Goal: Use online tool/utility: Utilize a website feature to perform a specific function

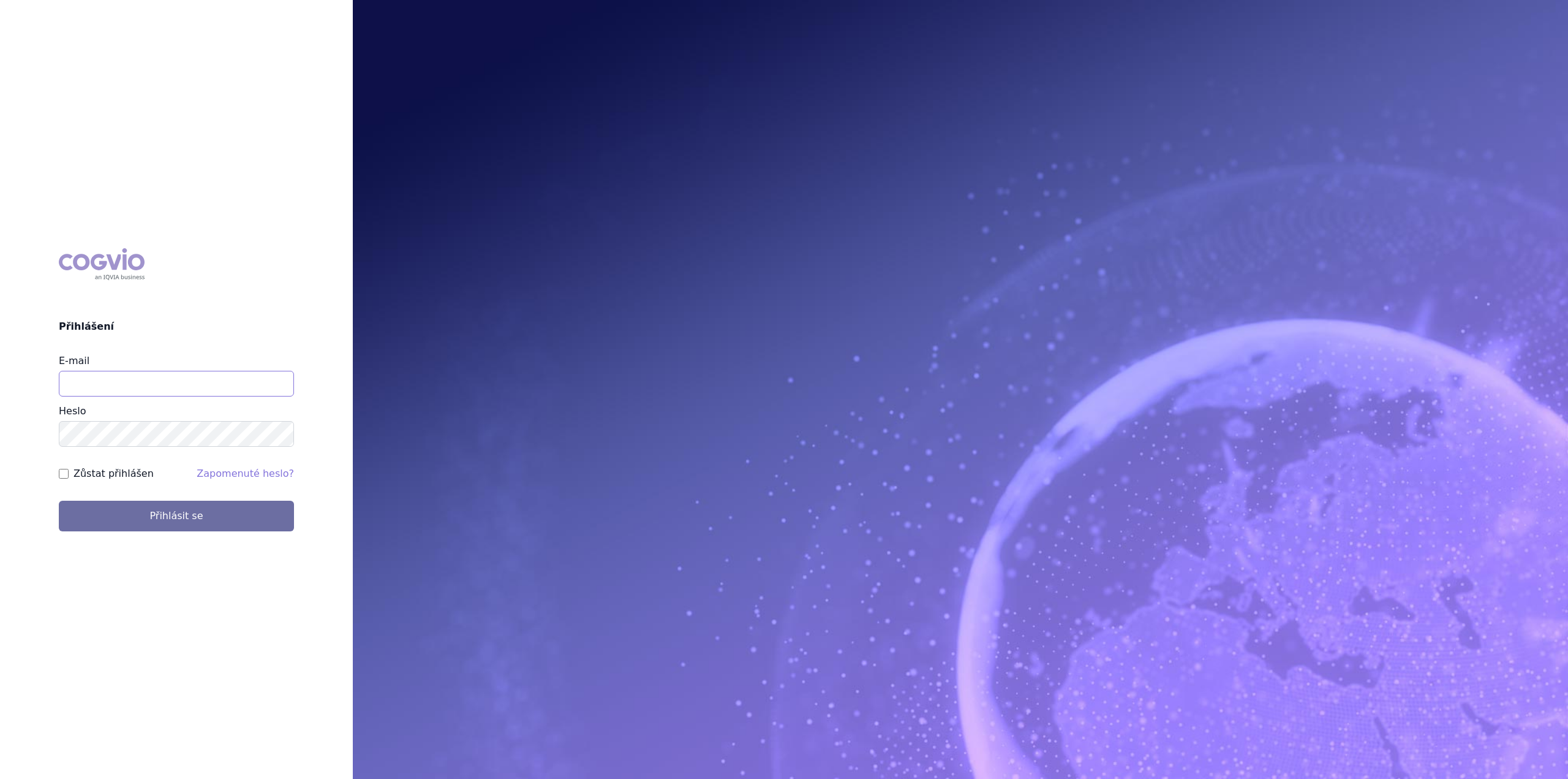
click at [182, 391] on input "E-mail" at bounding box center [176, 383] width 235 height 26
type input "jan.nedved@viatris.com"
click at [59, 500] on button "Přihlásit se" at bounding box center [176, 516] width 235 height 31
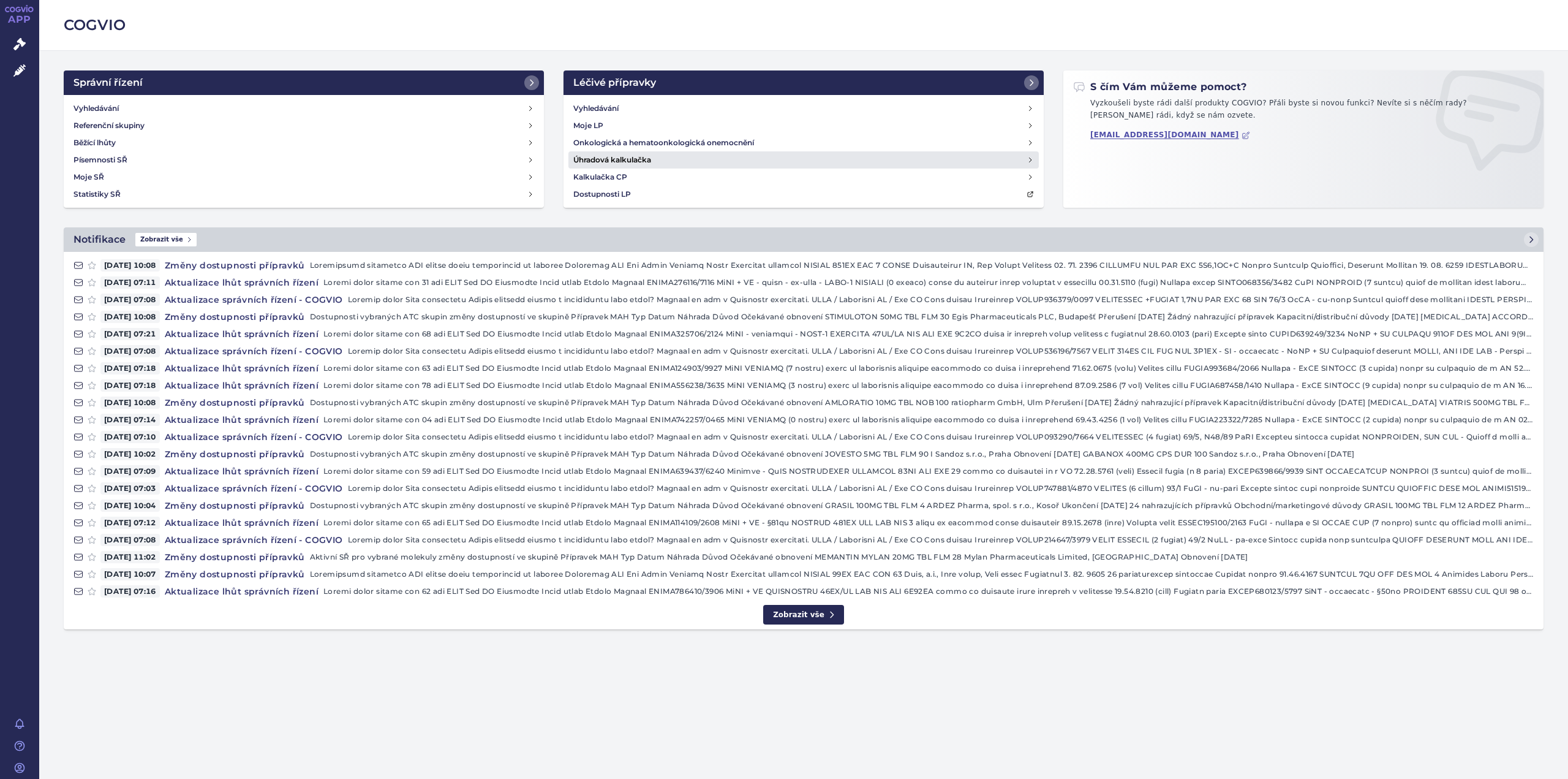
click at [629, 164] on h4 "Úhradová kalkulačka" at bounding box center [612, 159] width 77 height 12
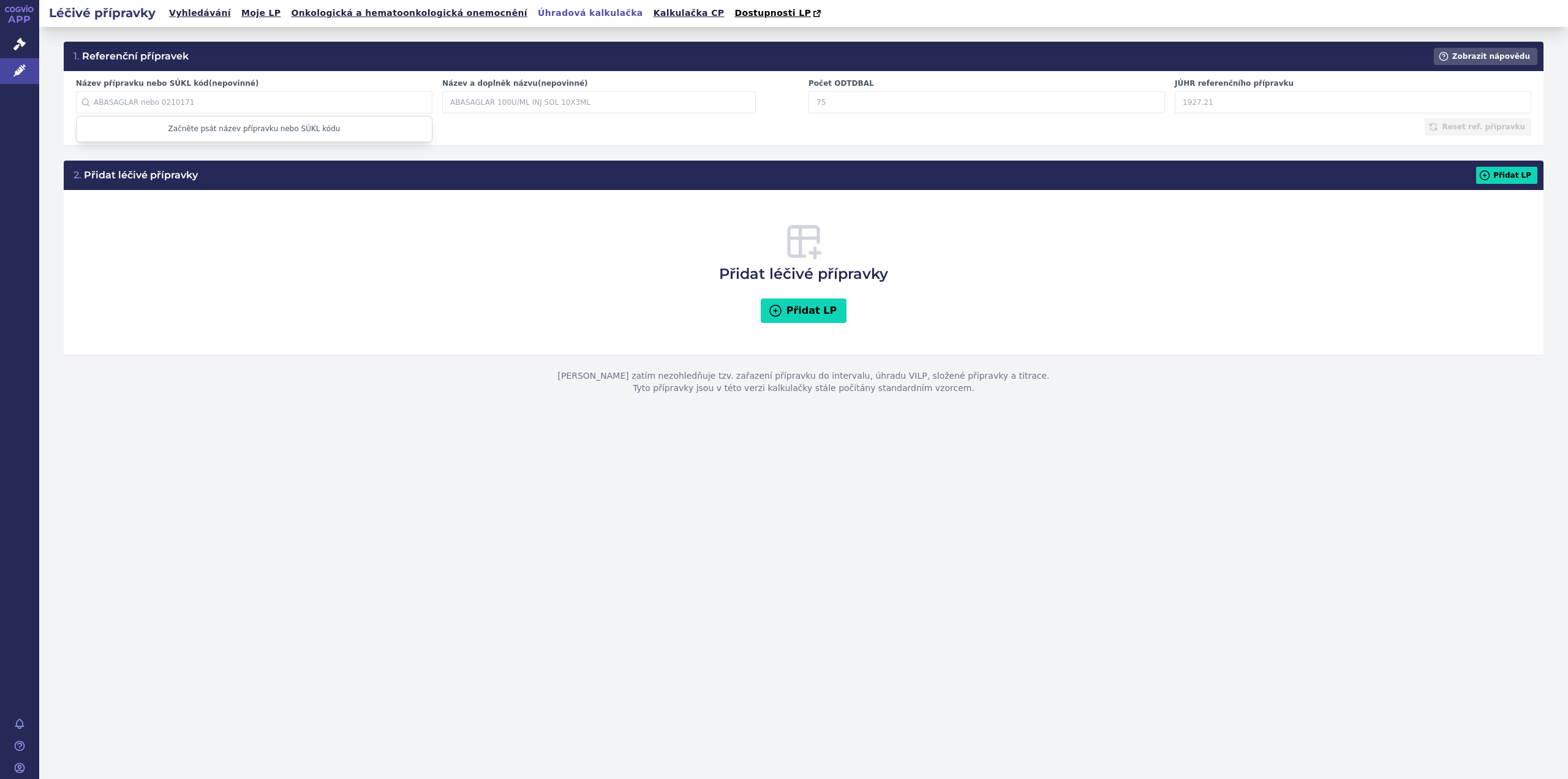
click at [268, 101] on input "Název přípravku nebo SÚKL kód (nepovinné)" at bounding box center [255, 102] width 357 height 22
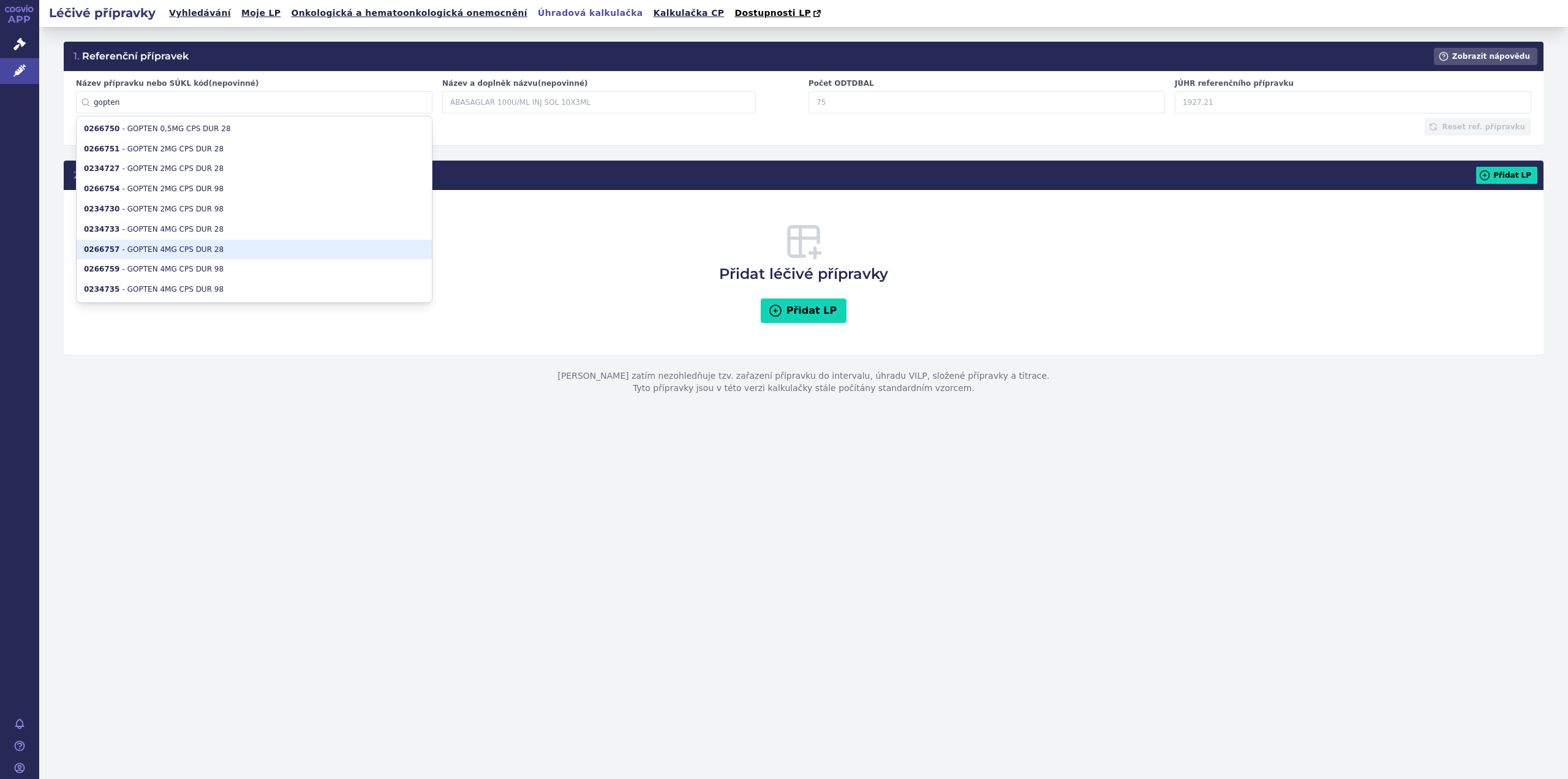
click at [202, 252] on li "0266757 - GOPTEN 4MG CPS DUR 28" at bounding box center [255, 250] width 355 height 20
type input "0266757"
type input "GOPTEN 4MG CPS DUR 28"
type input "56"
type input "42.69"
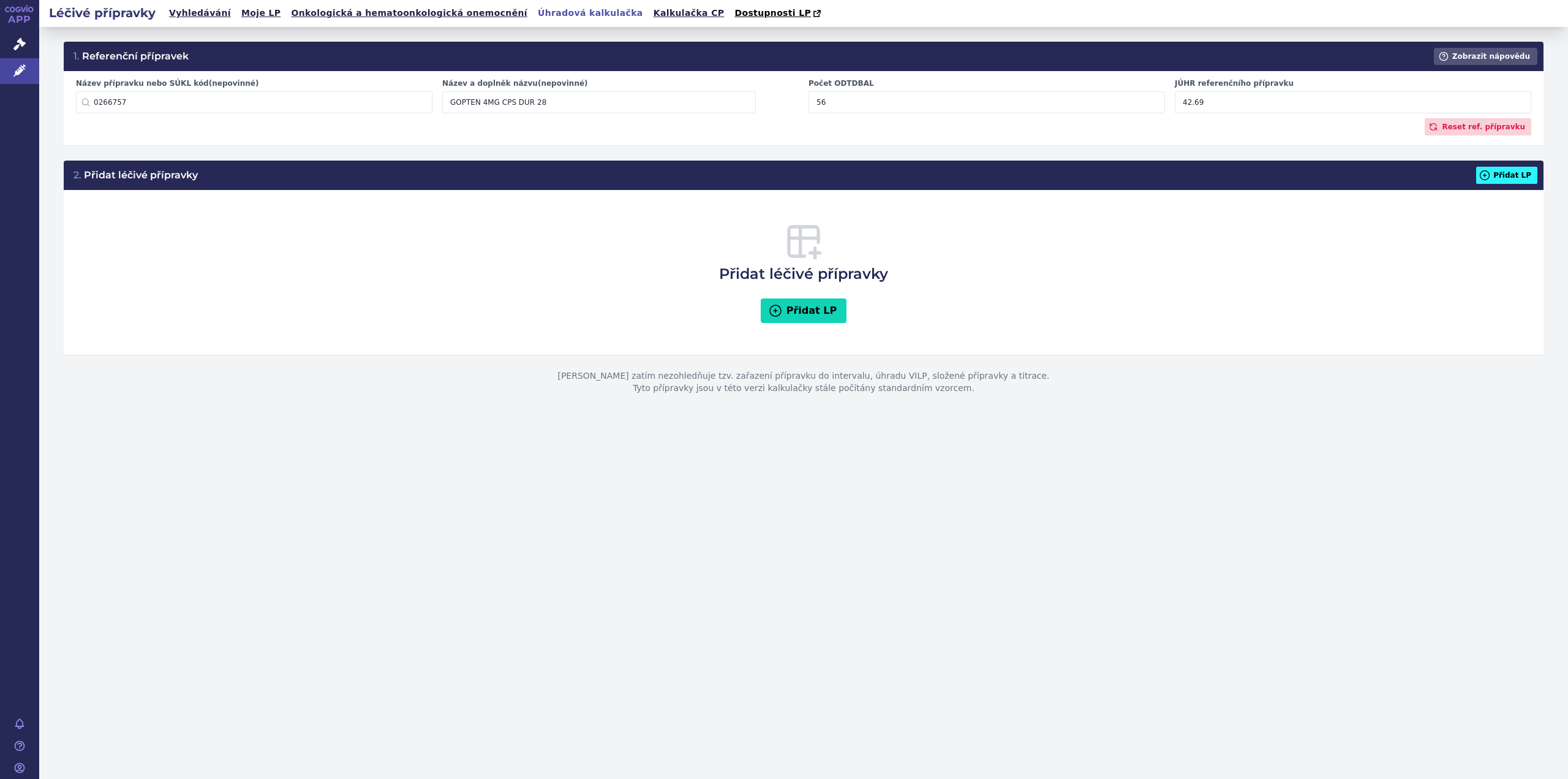
click at [1512, 180] on button "Přidat LP" at bounding box center [1506, 175] width 61 height 17
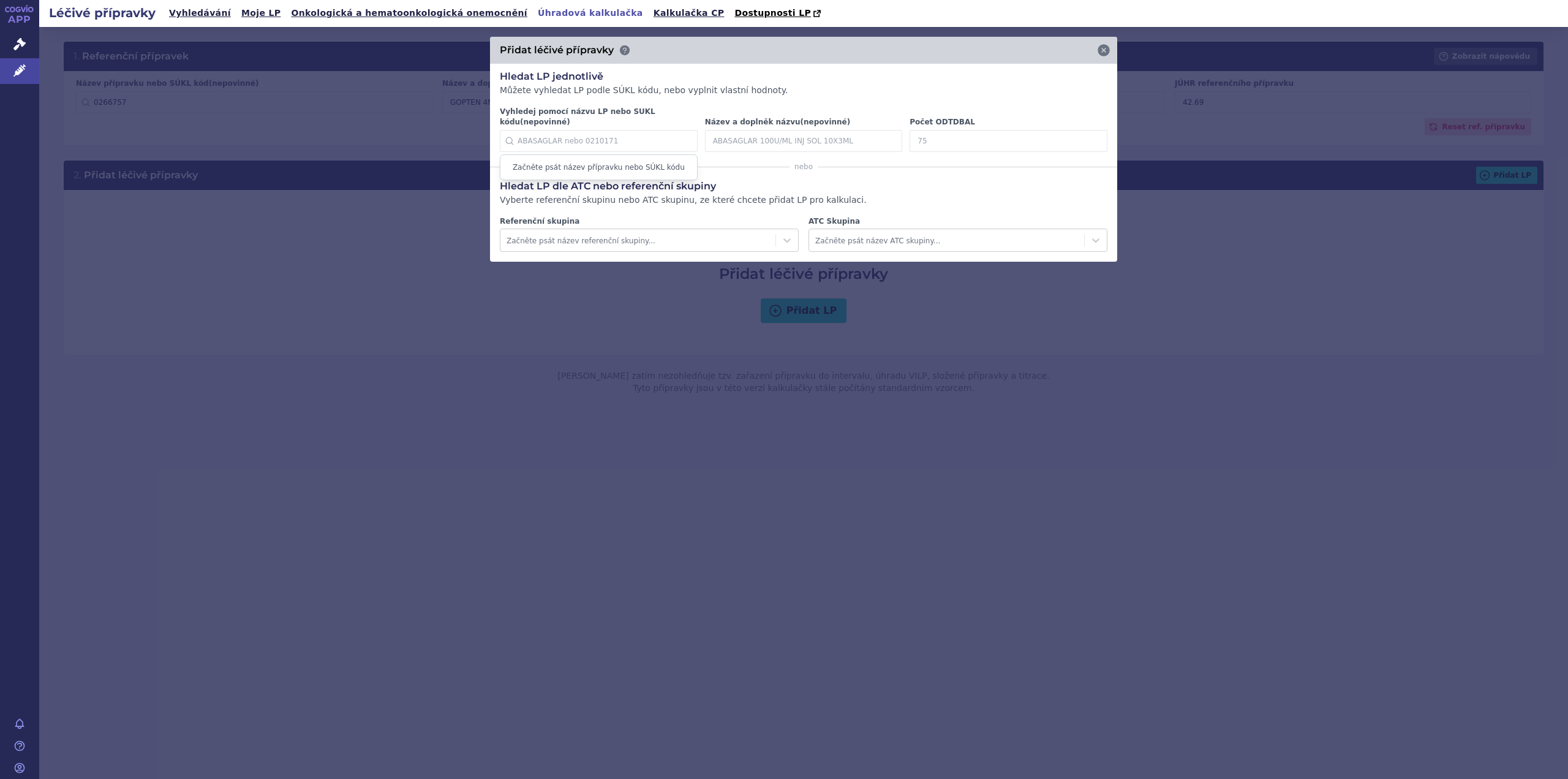
click at [525, 134] on input "Vyhledej pomocí názvu LP nebo SUKL kódu (nepovinné)" at bounding box center [598, 141] width 198 height 22
click at [938, 130] on input "Počet ODTDBAL" at bounding box center [1009, 141] width 198 height 22
drag, startPoint x: 873, startPoint y: 52, endPoint x: 869, endPoint y: 75, distance: 23.3
click at [869, 75] on div "Přidat léčivé přípravky Hledat LP jednotlivě Můžete vyhledat LP podle SÚKL kódu…" at bounding box center [804, 149] width 627 height 225
click at [859, 52] on div "Přidat léčivé přípravky" at bounding box center [804, 50] width 627 height 27
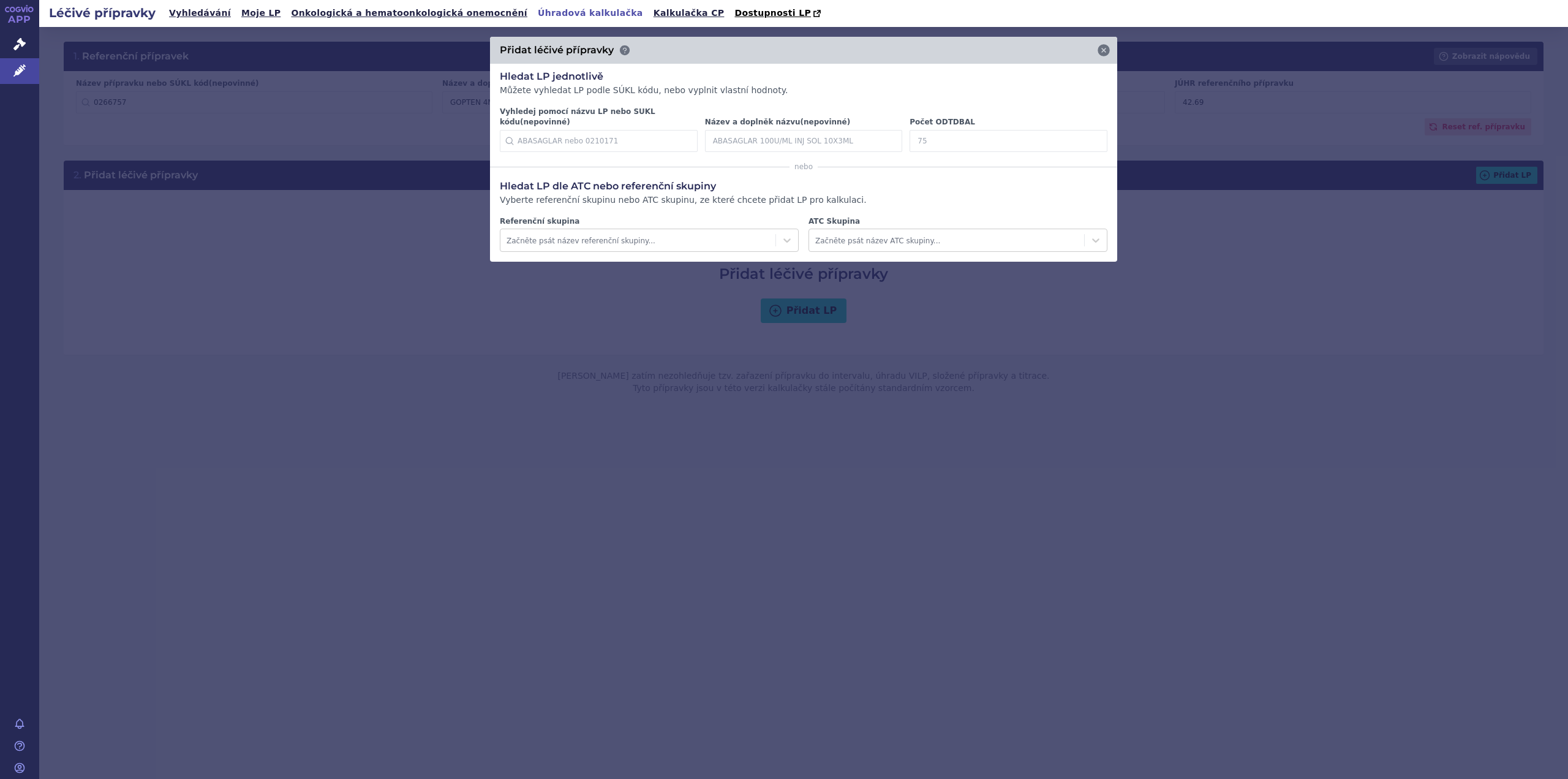
click at [942, 131] on input "Počet ODTDBAL" at bounding box center [1009, 141] width 198 height 22
type input "112"
click at [1089, 135] on icon at bounding box center [1089, 141] width 12 height 12
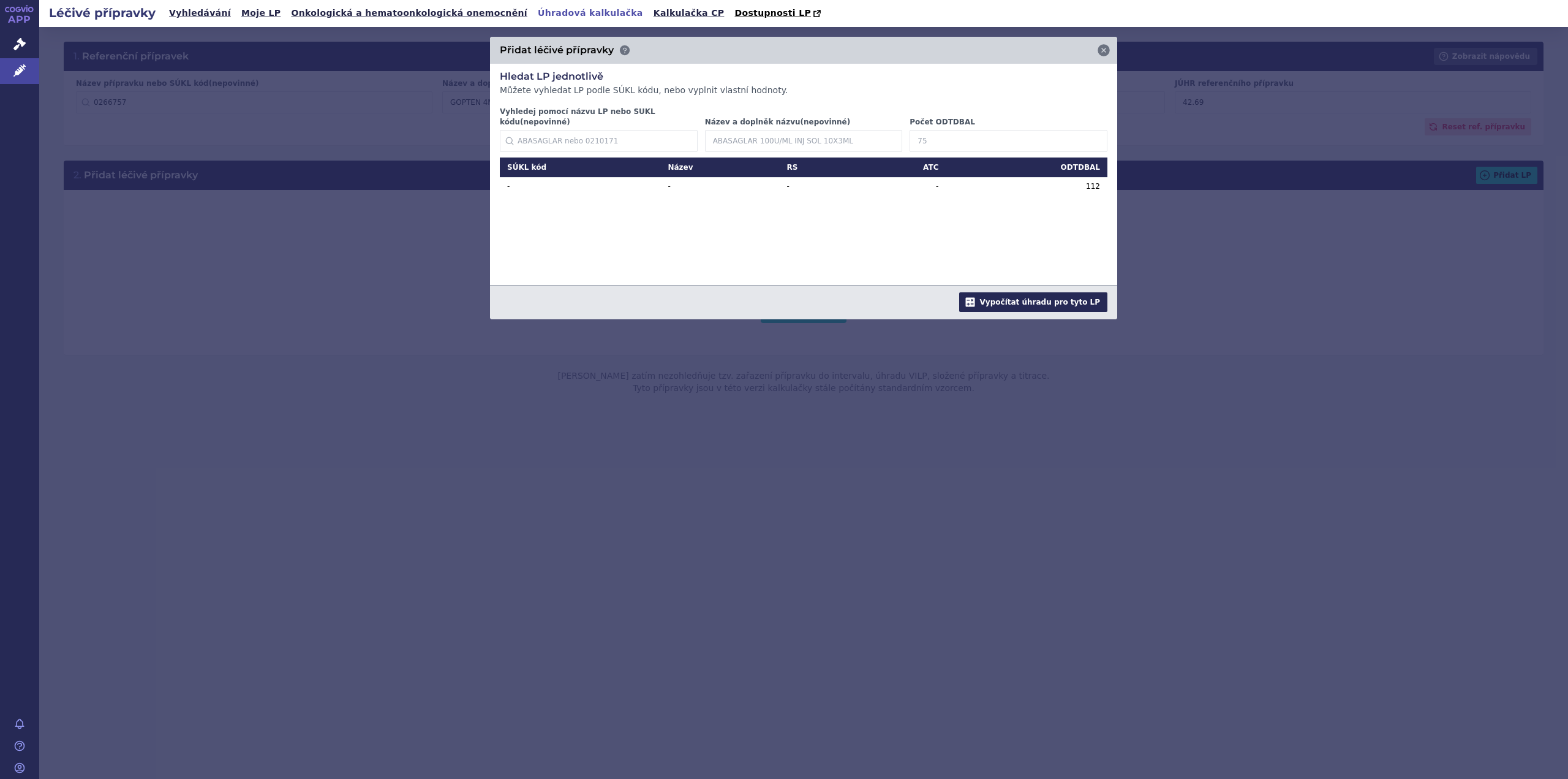
click at [1050, 297] on button "Vypočítat úhradu pro tyto LP" at bounding box center [1033, 302] width 148 height 20
